Goal: Task Accomplishment & Management: Use online tool/utility

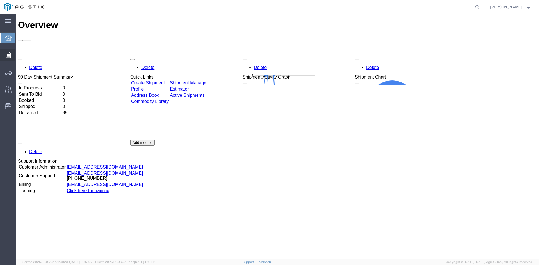
click at [3, 54] on div at bounding box center [8, 54] width 16 height 11
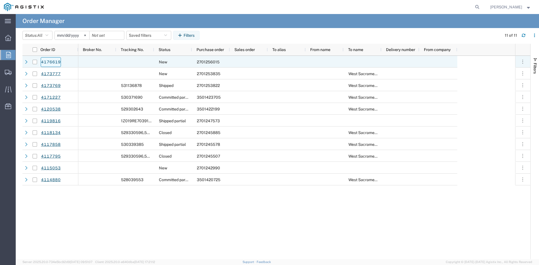
click at [43, 64] on link "4176619" at bounding box center [51, 62] width 20 height 10
click at [33, 64] on input "Press Space to toggle row selection (unchecked)" at bounding box center [35, 62] width 4 height 4
checkbox input "true"
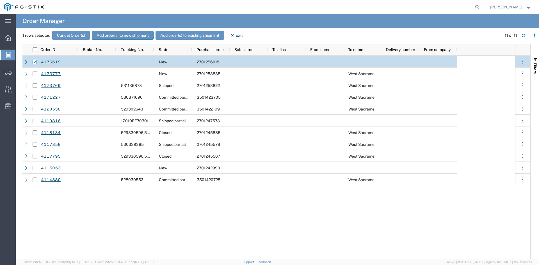
click at [110, 32] on button "Add order(s) to new shipment" at bounding box center [123, 35] width 62 height 9
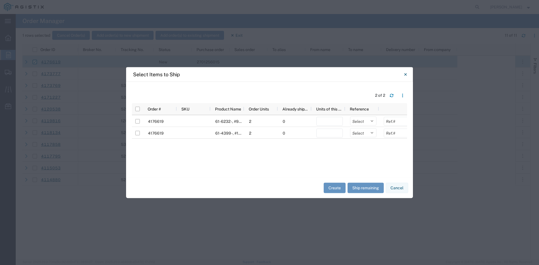
click at [131, 137] on div "2 of 2 Order # SKU Product Name Order Units Already shipped Units of this shipm…" at bounding box center [269, 130] width 287 height 96
click at [137, 130] on div at bounding box center [137, 133] width 4 height 12
click at [137, 132] on input "Press Space to toggle row selection (unchecked)" at bounding box center [137, 133] width 4 height 4
checkbox input "true"
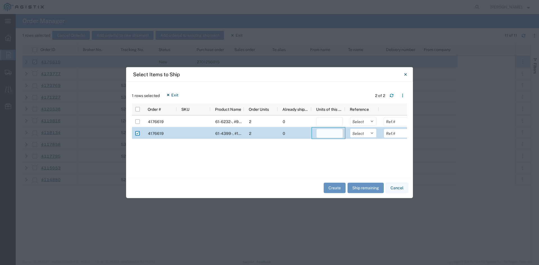
click at [335, 130] on input "number" at bounding box center [329, 133] width 26 height 9
type input "1000"
click at [338, 191] on button "Create" at bounding box center [334, 188] width 22 height 10
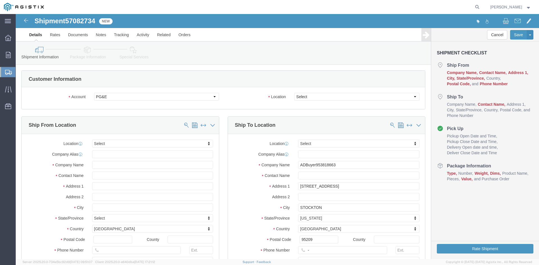
select select
click select "Select All Others [GEOGRAPHIC_DATA] [GEOGRAPHIC_DATA] [GEOGRAPHIC_DATA] [GEOGRA…"
select select "23082"
click select "Select All Others [GEOGRAPHIC_DATA] [GEOGRAPHIC_DATA] [GEOGRAPHIC_DATA] [GEOGRA…"
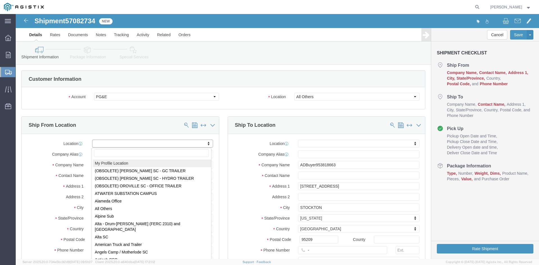
select select "MYPROFILE"
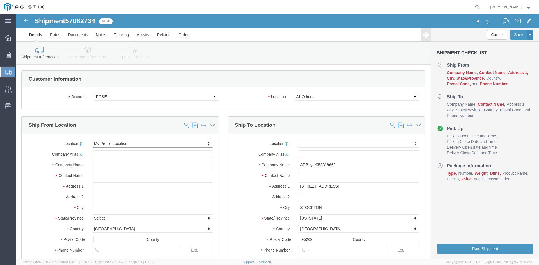
select select "[GEOGRAPHIC_DATA]"
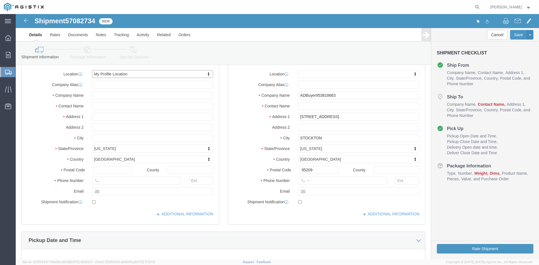
scroll to position [56, 0]
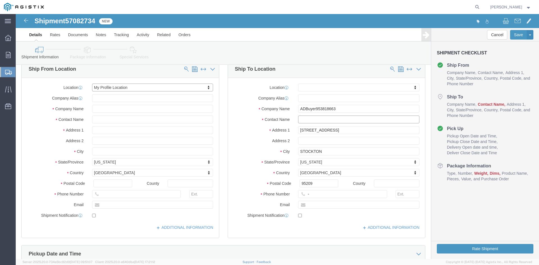
click input "text"
type input "[PERSON_NAME]"
click input "-"
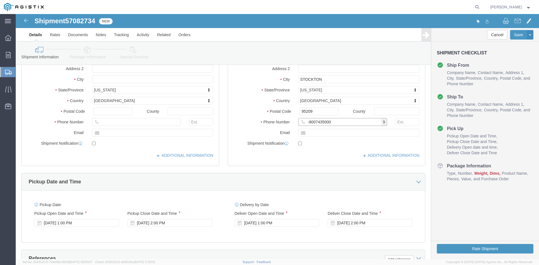
scroll to position [168, 0]
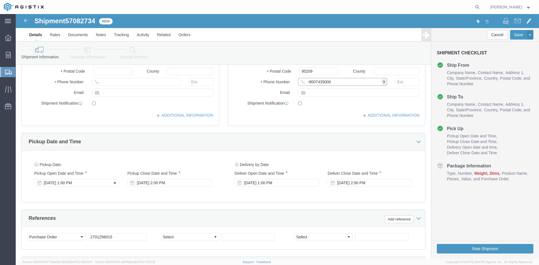
type input "-8007435000"
click div "[DATE] 1:00 PM"
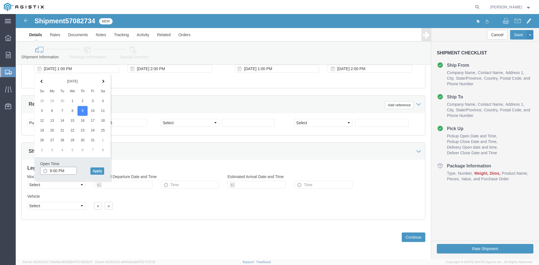
type input "9:00 AM"
click button "Apply"
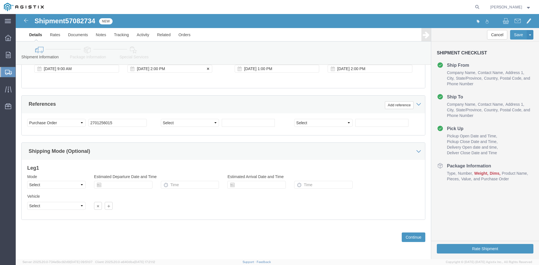
click div "[DATE] 2:00 PM"
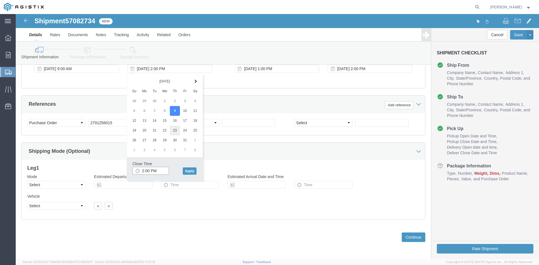
type input "5:00 PM"
click button "Apply"
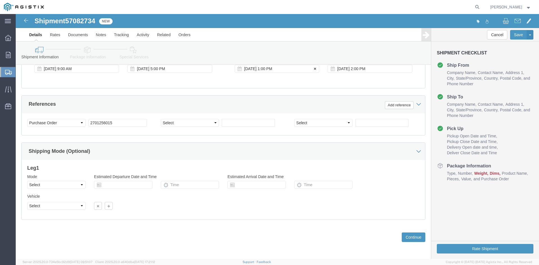
click div "[DATE] 1:00 PM"
click th
click input "1:00 PM"
type input "9:00 AM"
click button "Apply"
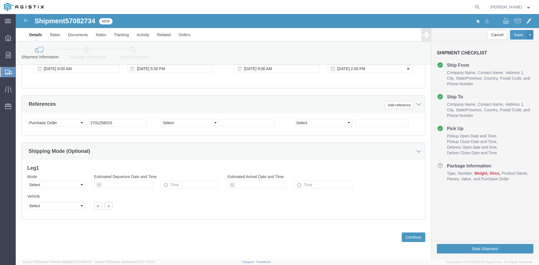
click div "[DATE] 2:00 PM"
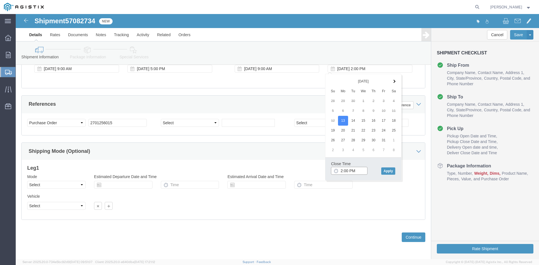
click input "2:00 PM"
type input "5:00 PM"
click button "Apply"
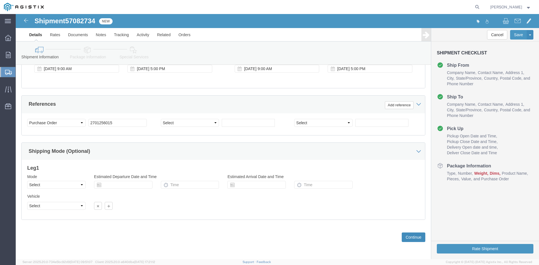
click button "Continue"
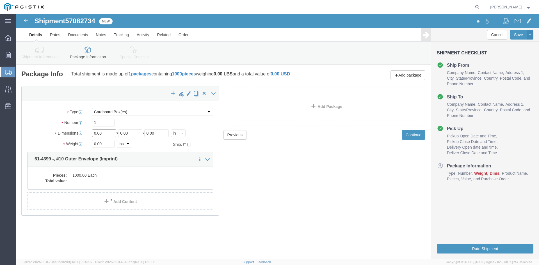
click input "0.00"
type input "10"
click input "0.00"
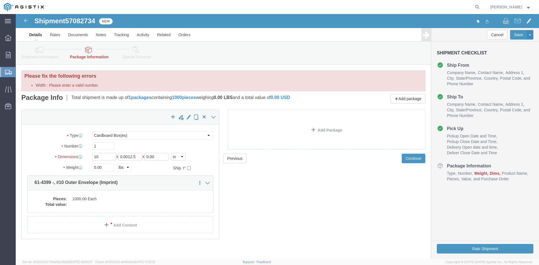
drag, startPoint x: 129, startPoint y: 121, endPoint x: 122, endPoint y: 120, distance: 7.3
click div "Package Type Select Bulk Bundle(s) Cardboard Box(es) Carton(s) Crate(s) Drum(s)…"
drag, startPoint x: 120, startPoint y: 142, endPoint x: 92, endPoint y: 142, distance: 27.8
click div "Length 10 x Width 0.0012.5 x Height 0.00 Select cm ft in"
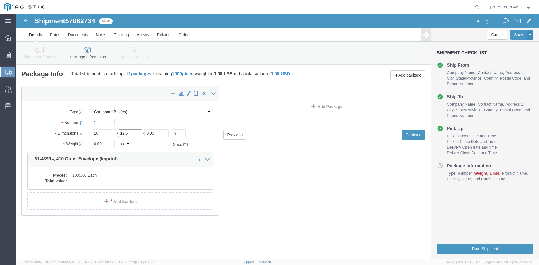
type input "12.5"
click input "0.00"
type input "10.5"
click input "0.00"
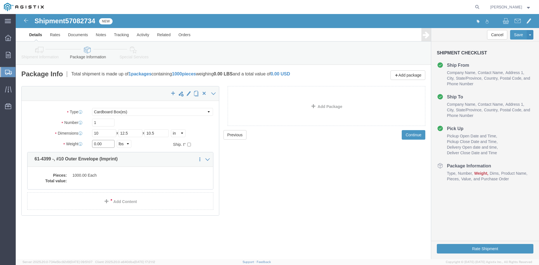
click input "0.00"
type input "13"
click dd
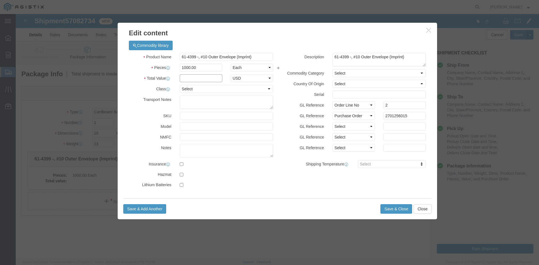
click input "text"
type input "47.88"
click select "Select 50 55 60 65 70 85 92.5 100 125 175 250 300 400"
select select "55"
click select "Select 50 55 60 65 70 85 92.5 100 125 175 250 300 400"
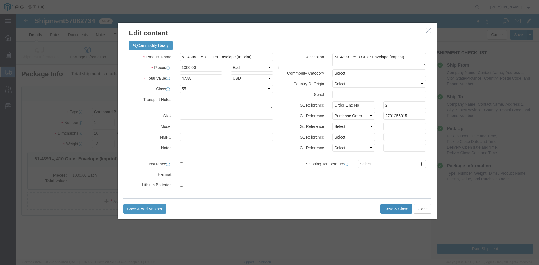
click button "Save & Close"
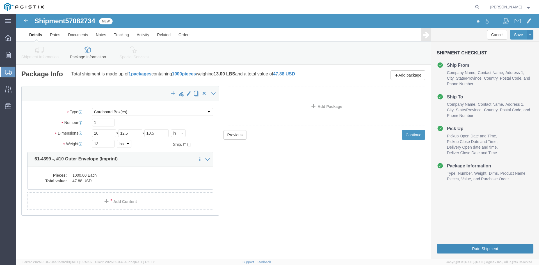
click button "Rate Shipment"
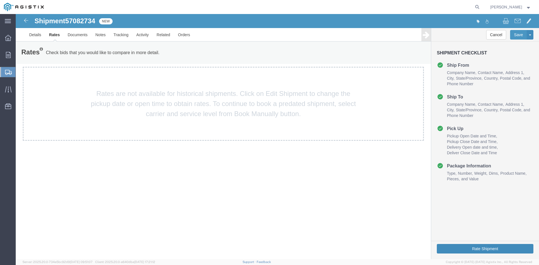
click at [478, 248] on button "Rate Shipment" at bounding box center [484, 249] width 97 height 10
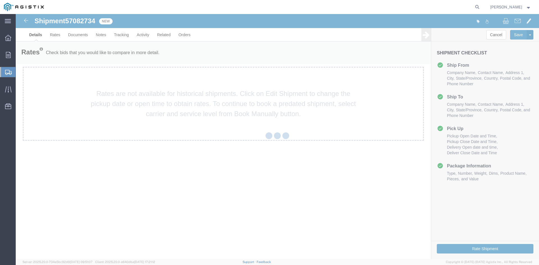
select select "22602"
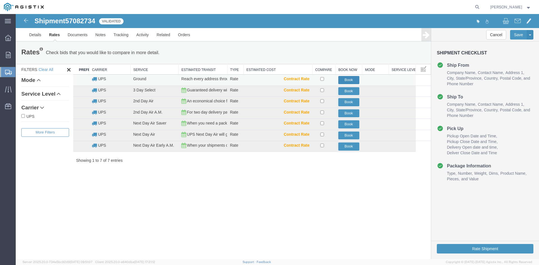
click at [350, 79] on button "Book" at bounding box center [348, 80] width 21 height 8
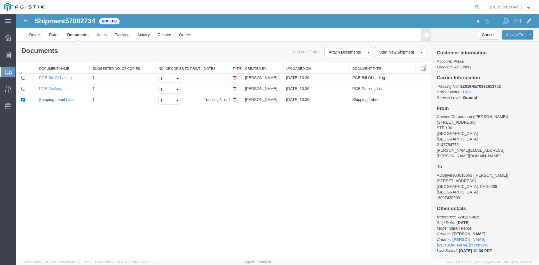
drag, startPoint x: 63, startPoint y: 99, endPoint x: 78, endPoint y: 246, distance: 147.6
click at [63, 99] on link "Shipping Label Laser" at bounding box center [57, 99] width 37 height 4
click at [10, 55] on icon at bounding box center [8, 55] width 5 height 6
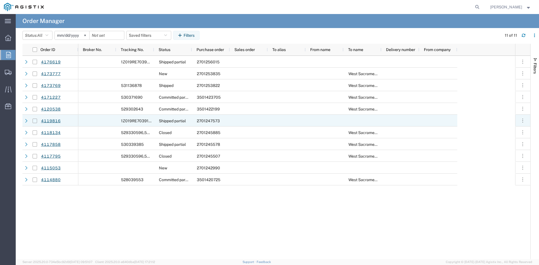
click at [33, 122] on input "Press Space to toggle row selection (unchecked)" at bounding box center [35, 121] width 4 height 4
checkbox input "true"
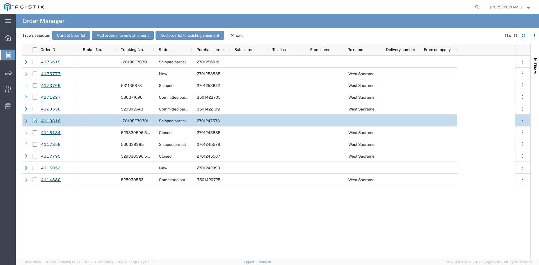
click at [111, 33] on button "Add order(s) to new shipment" at bounding box center [123, 35] width 62 height 9
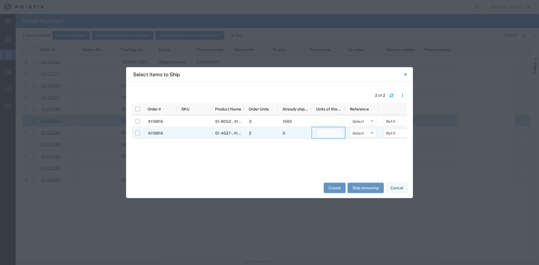
click at [321, 135] on input "number" at bounding box center [329, 132] width 26 height 9
type input "5000"
click at [330, 188] on button "Create" at bounding box center [334, 188] width 22 height 10
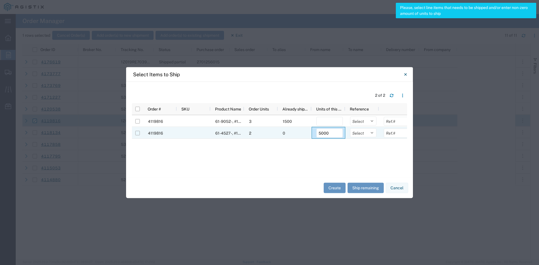
click at [137, 132] on input "Press Space to toggle row selection (unchecked)" at bounding box center [137, 133] width 4 height 4
checkbox input "true"
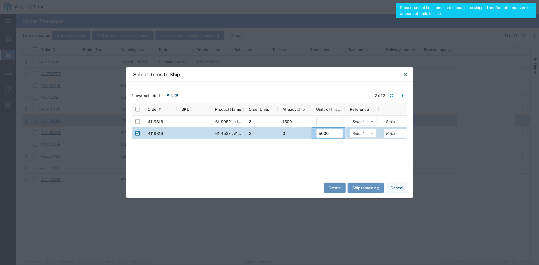
click at [337, 186] on button "Create" at bounding box center [334, 188] width 22 height 10
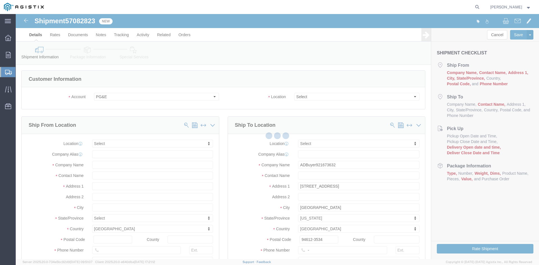
select select
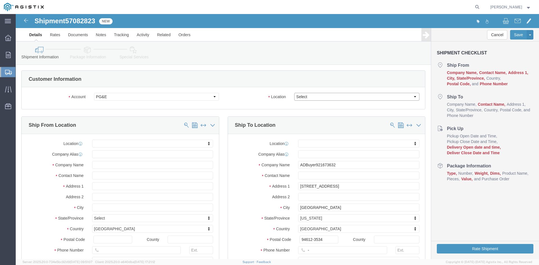
drag, startPoint x: 309, startPoint y: 98, endPoint x: 293, endPoint y: 84, distance: 21.1
click select "Select All Others [GEOGRAPHIC_DATA] [GEOGRAPHIC_DATA] [GEOGRAPHIC_DATA] [GEOGRA…"
select select "23082"
click select "Select All Others [GEOGRAPHIC_DATA] [GEOGRAPHIC_DATA] [GEOGRAPHIC_DATA] [GEOGRA…"
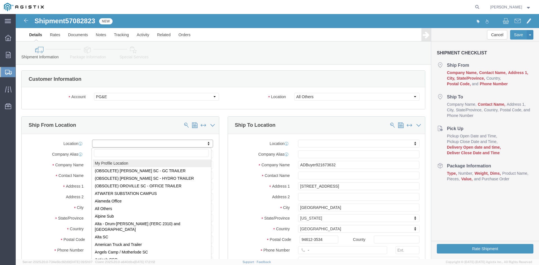
select select "MYPROFILE"
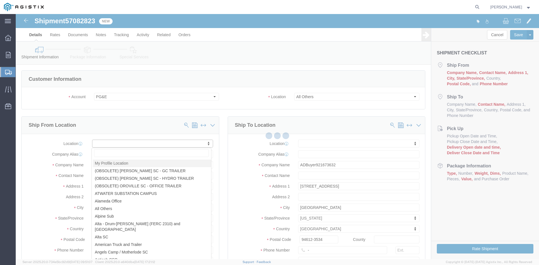
select select "[GEOGRAPHIC_DATA]"
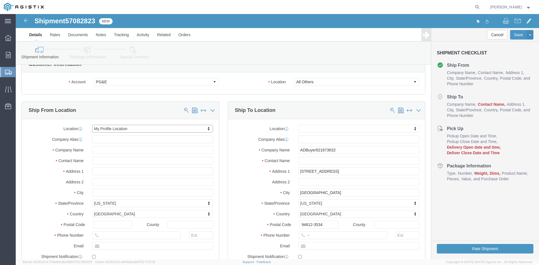
scroll to position [28, 0]
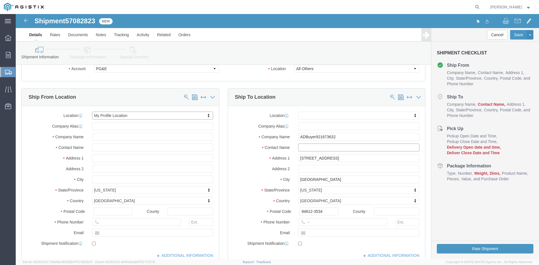
click input "text"
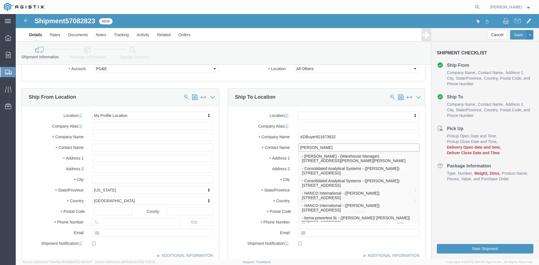
type input "[PERSON_NAME]"
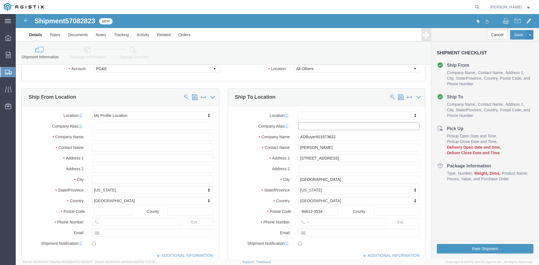
click input "text"
click input "-"
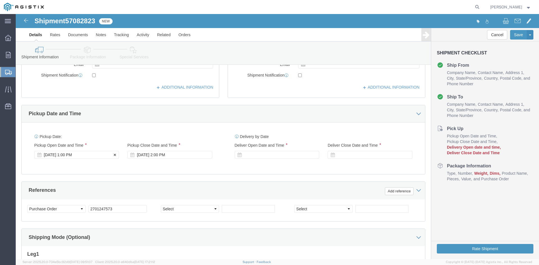
type input "-8007435000"
click div "[DATE] 1:00 PM"
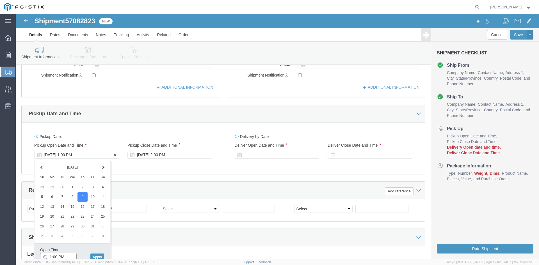
scroll to position [198, 0]
type input "9:00 AM"
click button "Apply"
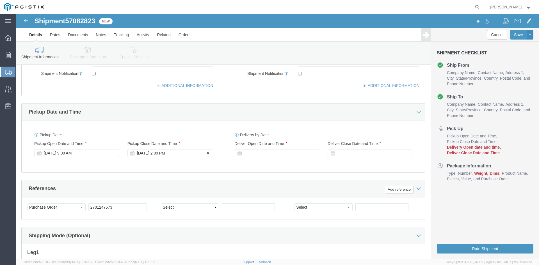
click div "[DATE] 2:00 PM"
type input "5:00 PM"
click button "Apply"
click div
click input "6:00 PM"
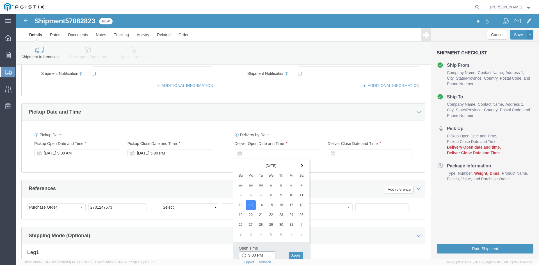
type input "9:00 AM"
click button "Apply"
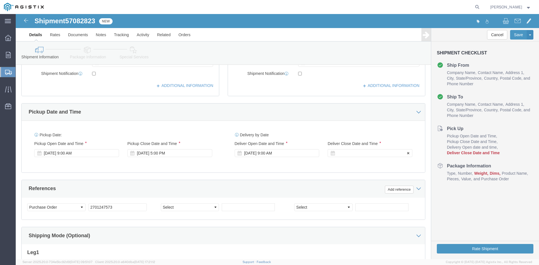
click div
type input "5:00 PM"
click button "Apply"
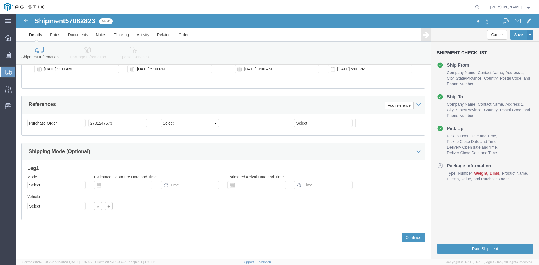
scroll to position [282, 0]
click button "Continue"
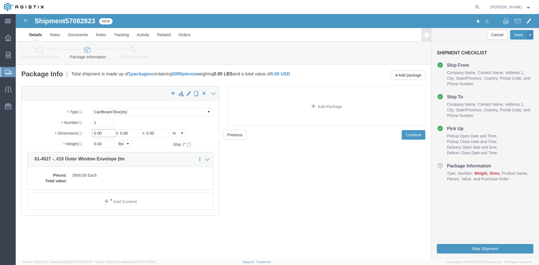
click input "0.00"
type input "12.5"
click input "0.00"
drag, startPoint x: 117, startPoint y: 121, endPoint x: 100, endPoint y: 119, distance: 17.1
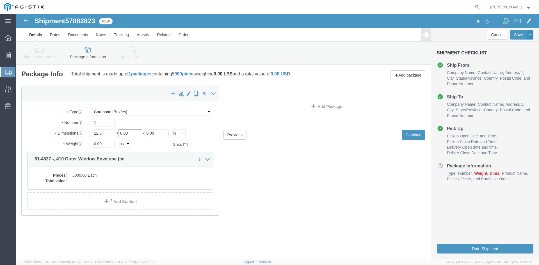
click div "Length 12.5 x Width 0.00 x Height 0.00 Select cm ft in"
type input "10.5"
click input "0.00"
type input "12.5"
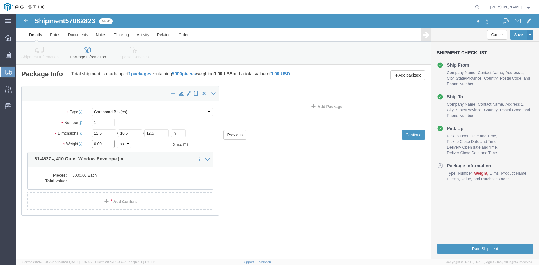
click input "0.00"
type input "66"
click div "Package Type Select Bulk Bundle(s) Cardboard Box(es) Carton(s) Crate(s) Drum(s)…"
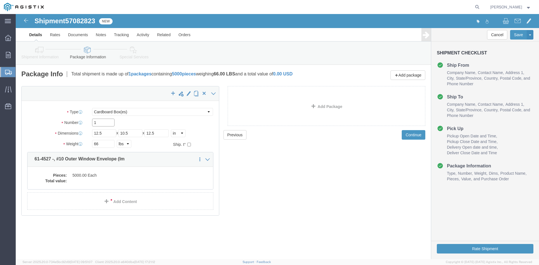
click input "1"
type input "2"
click div "Package Type Select Bulk Bundle(s) Cardboard Box(es) Carton(s) Crate(s) Drum(s)…"
click dd
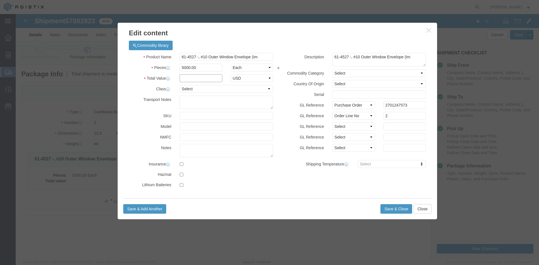
click input "text"
type input "276.35"
click select "Select 50 55 60 65 70 85 92.5 100 125 175 250 300 400"
select select "55"
click select "Select 50 55 60 65 70 85 92.5 100 125 175 250 300 400"
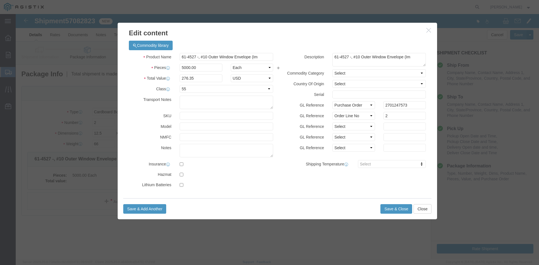
click div "Product Name 61-4527 -, #10 Outer Window Envelope (Im Pieces 5000.00 Select Bag…"
click button "Save & Close"
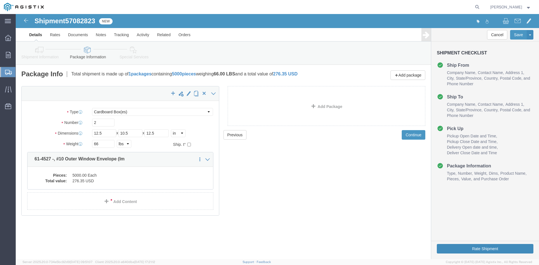
click button "Rate Shipment"
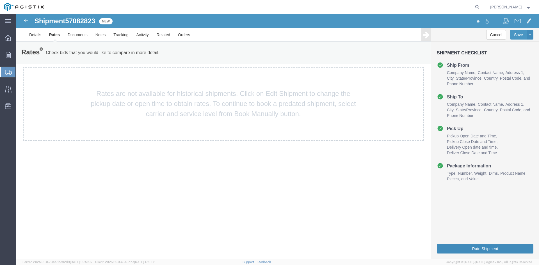
click at [448, 249] on button "Rate Shipment" at bounding box center [484, 249] width 97 height 10
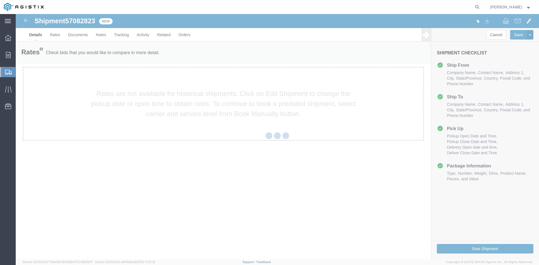
select select "22602"
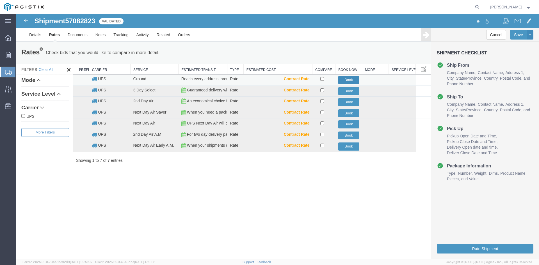
click at [346, 80] on button "Book" at bounding box center [348, 80] width 21 height 8
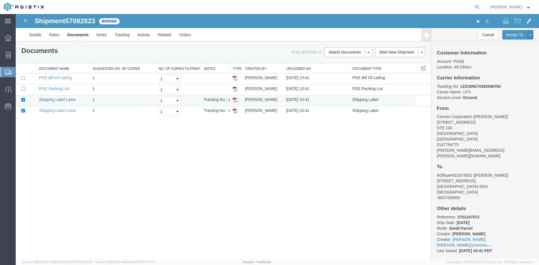
click at [60, 100] on link "Shipping Label Laser" at bounding box center [57, 99] width 37 height 4
click at [71, 110] on link "Shipping Label Laser" at bounding box center [57, 110] width 37 height 4
